Goal: Check status: Check status

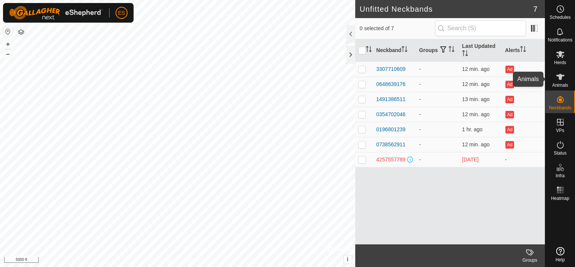
drag, startPoint x: 0, startPoint y: 0, endPoint x: 563, endPoint y: 80, distance: 569.0
click at [563, 80] on icon at bounding box center [560, 76] width 9 height 9
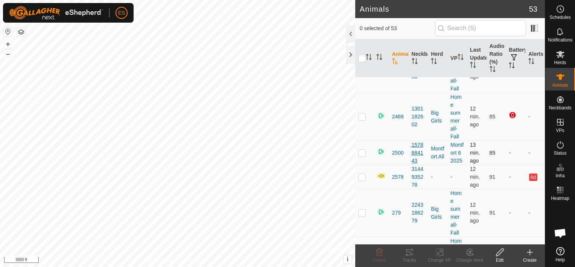
scroll to position [320, 0]
click at [364, 118] on p-checkbox at bounding box center [362, 117] width 8 height 6
checkbox input "true"
click at [413, 256] on icon at bounding box center [409, 251] width 9 height 9
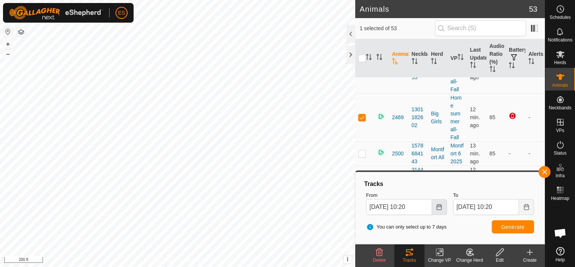
click at [441, 206] on icon "Choose Date" at bounding box center [439, 207] width 5 height 6
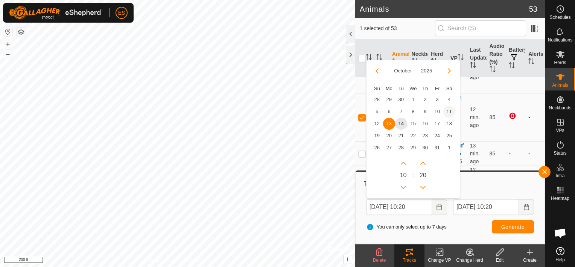
click at [450, 108] on span "11" at bounding box center [450, 111] width 12 height 12
type input "[DATE] 10:20"
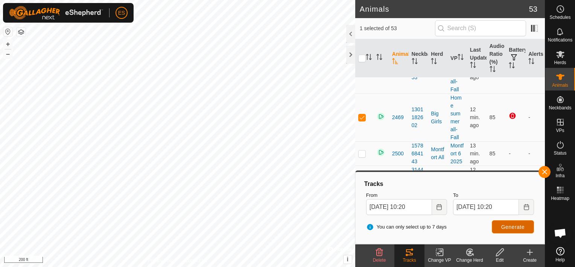
click at [503, 226] on span "Generate" at bounding box center [513, 227] width 23 height 6
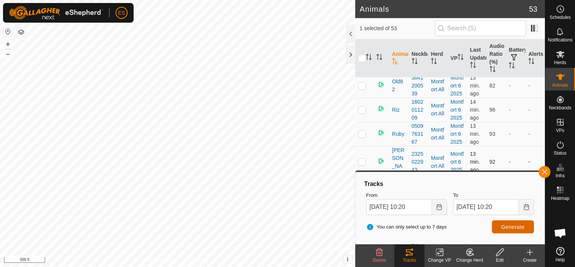
scroll to position [1549, 0]
click at [546, 173] on button "button" at bounding box center [545, 172] width 12 height 12
